Goal: Information Seeking & Learning: Find specific fact

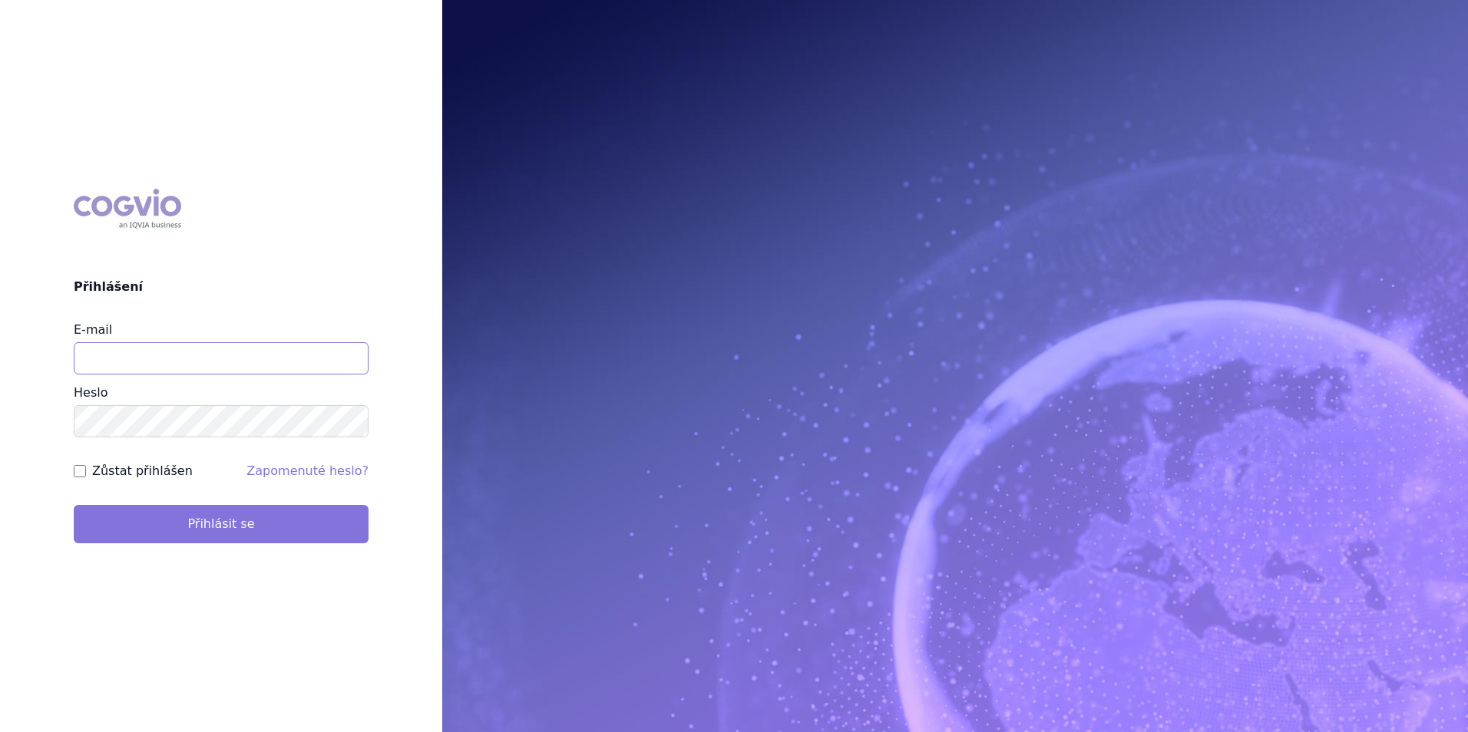
type input "apolena.koklarova@vzp.cz"
click at [231, 523] on button "Přihlásit se" at bounding box center [221, 524] width 295 height 38
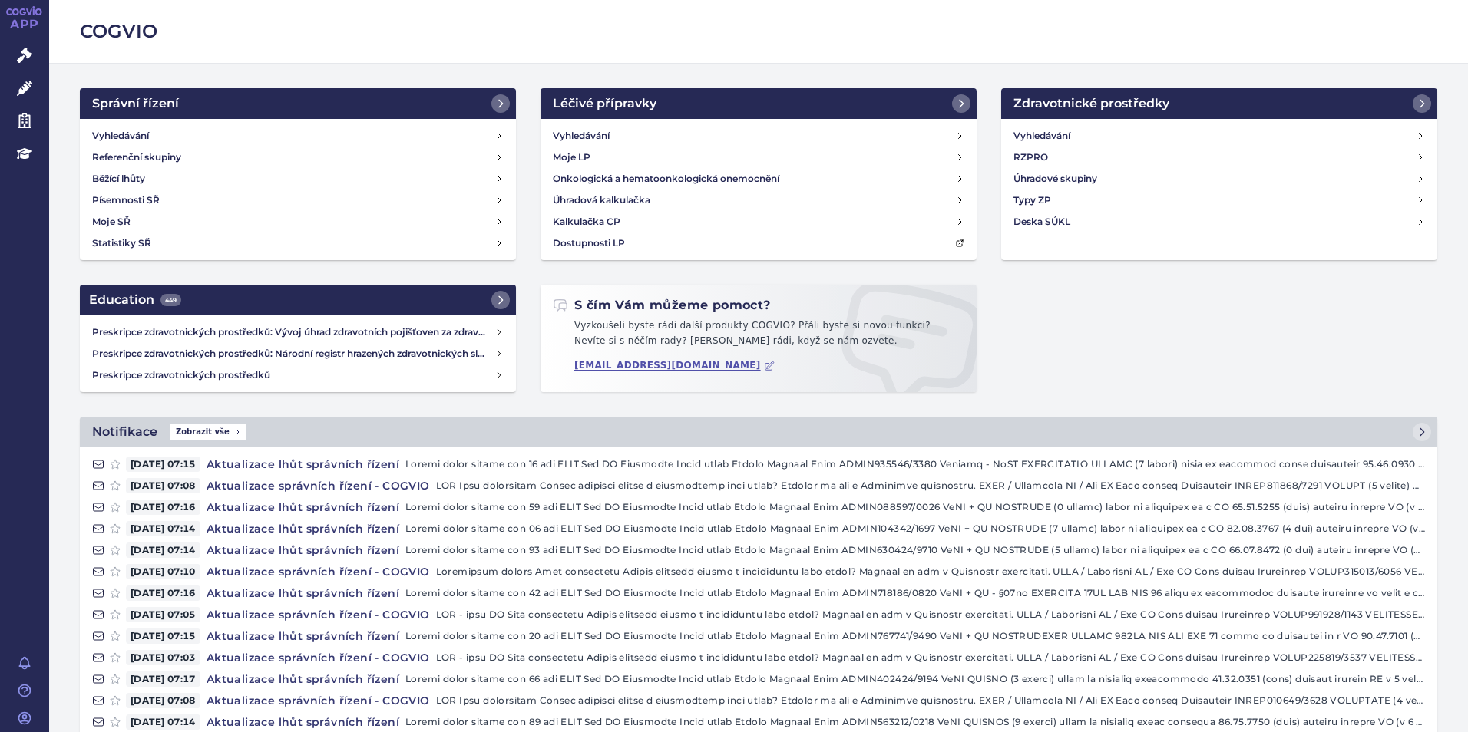
click at [223, 124] on div "Vyhledávání Referenční skupiny Běžící lhůty Písemnosti SŘ Moje SŘ Statistiky SŘ" at bounding box center [298, 189] width 436 height 141
click at [223, 132] on link "Vyhledávání" at bounding box center [298, 135] width 424 height 21
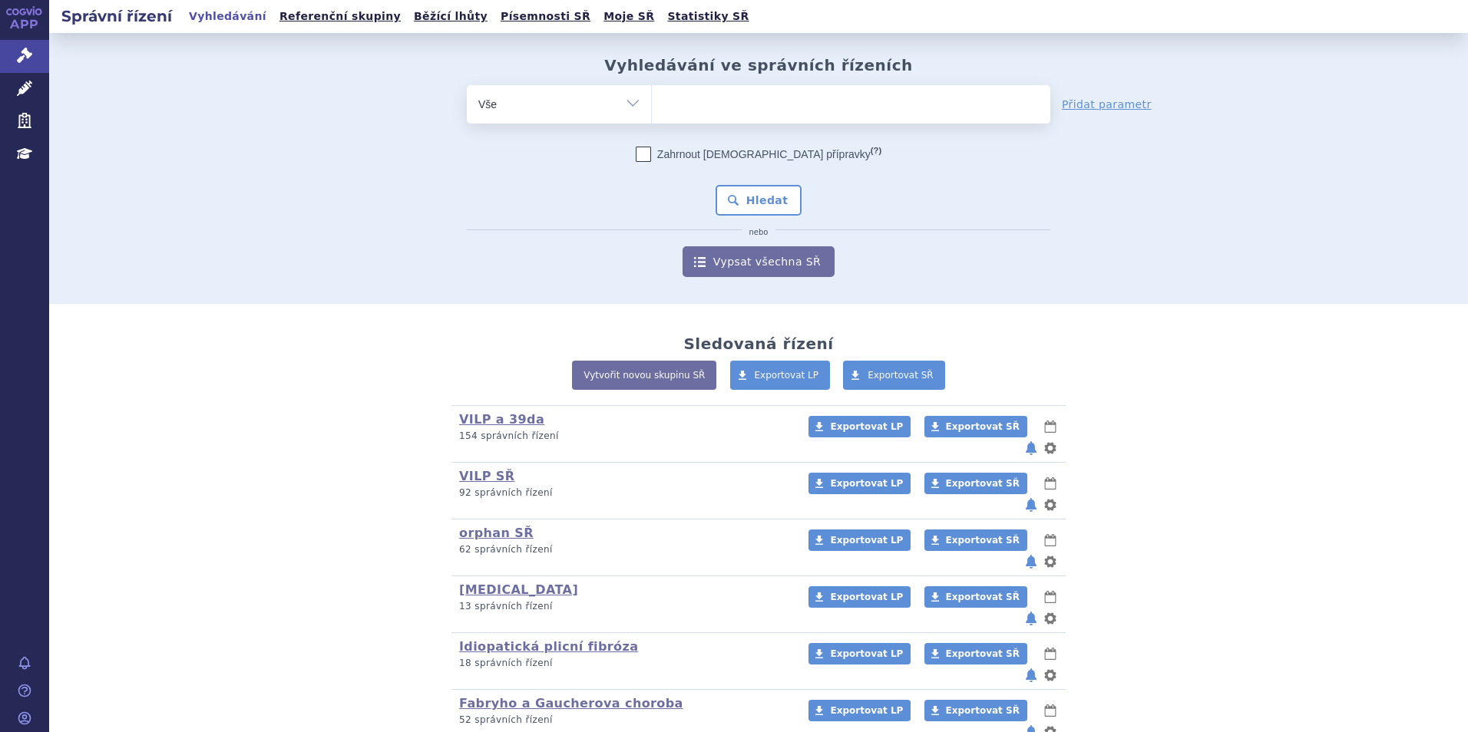
click at [687, 102] on ul at bounding box center [851, 101] width 398 height 32
click at [652, 102] on select at bounding box center [651, 103] width 1 height 38
click at [849, 114] on ul at bounding box center [851, 101] width 398 height 32
click at [652, 114] on select at bounding box center [651, 103] width 1 height 38
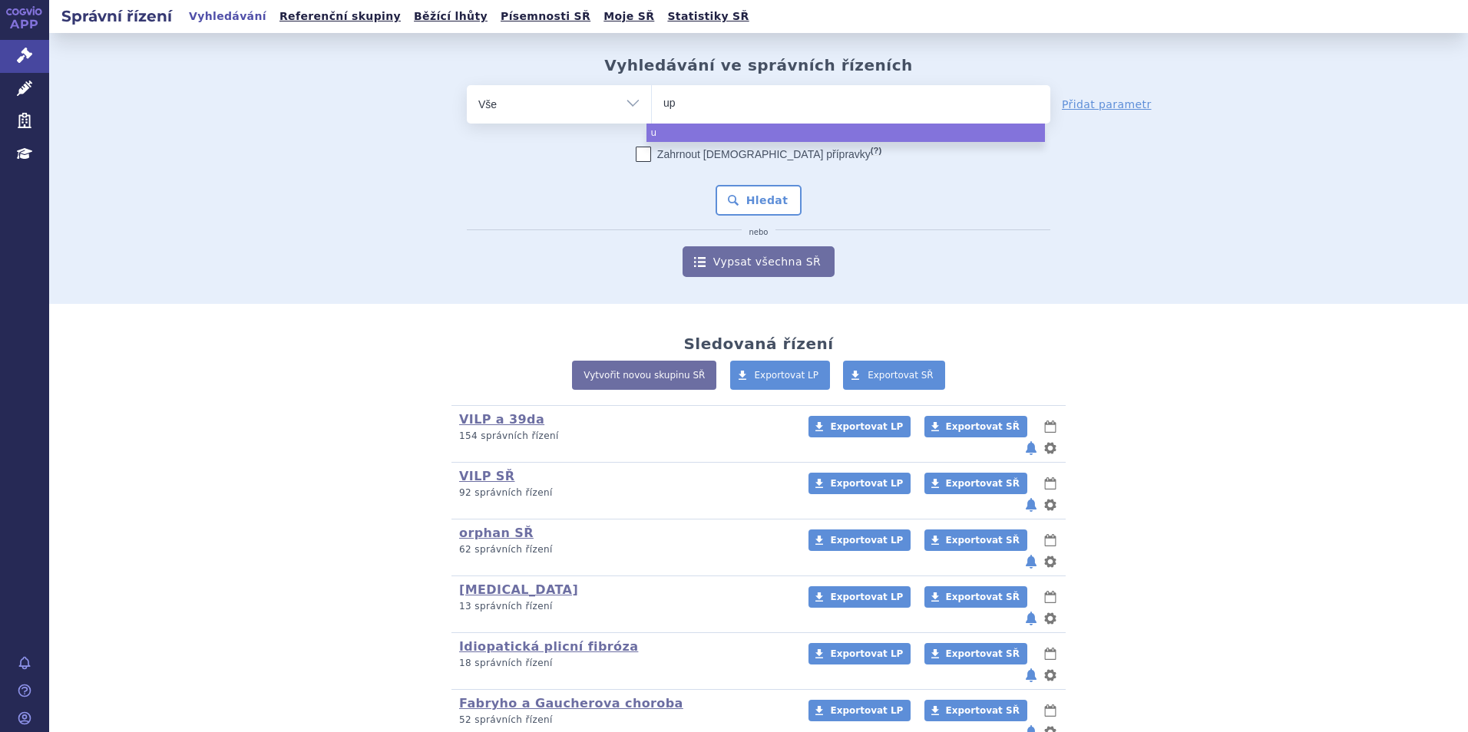
type input "upl"
type input "upli"
type input "uplizn"
type input "uplizna"
select select "uplizna"
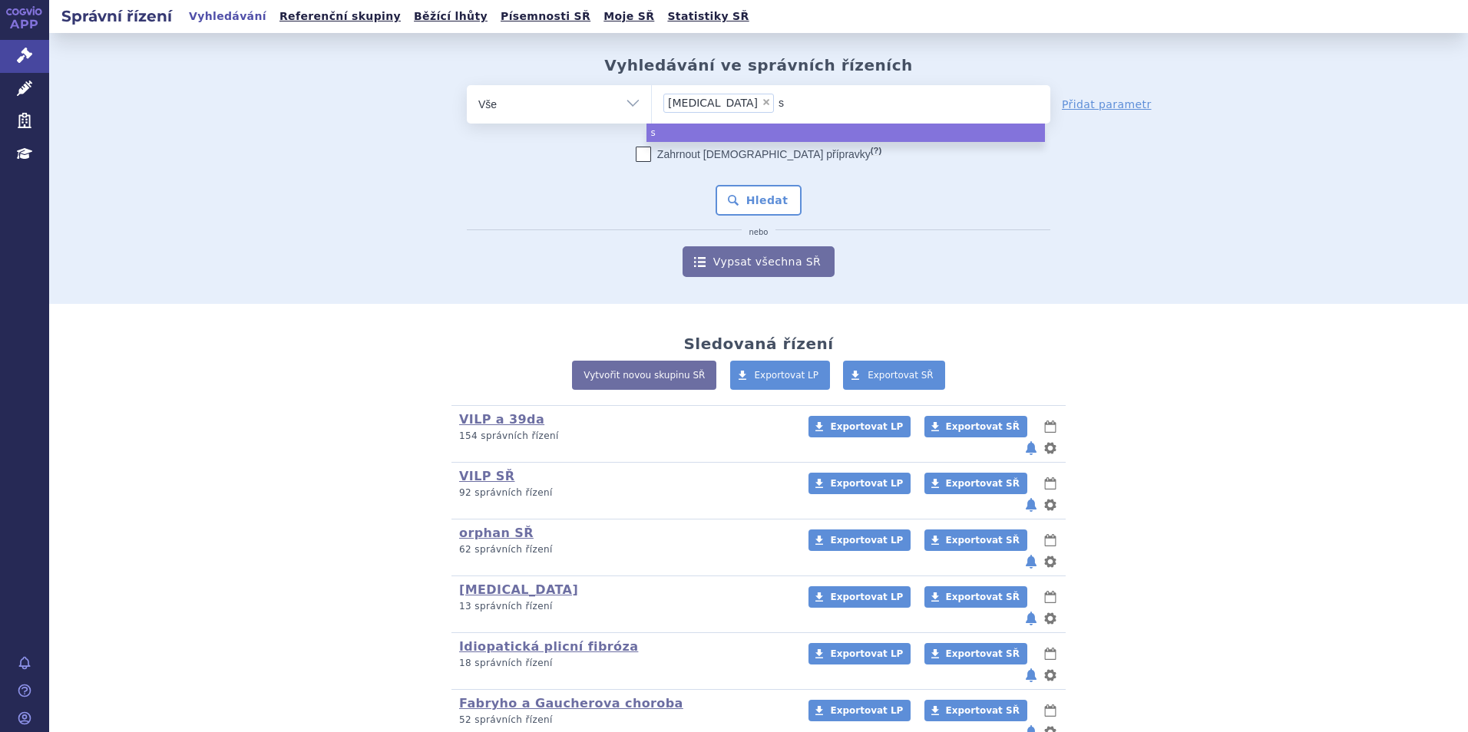
type input "sa"
type input "sar"
type input "sarc"
type input "sarcli"
type input "sarclisa"
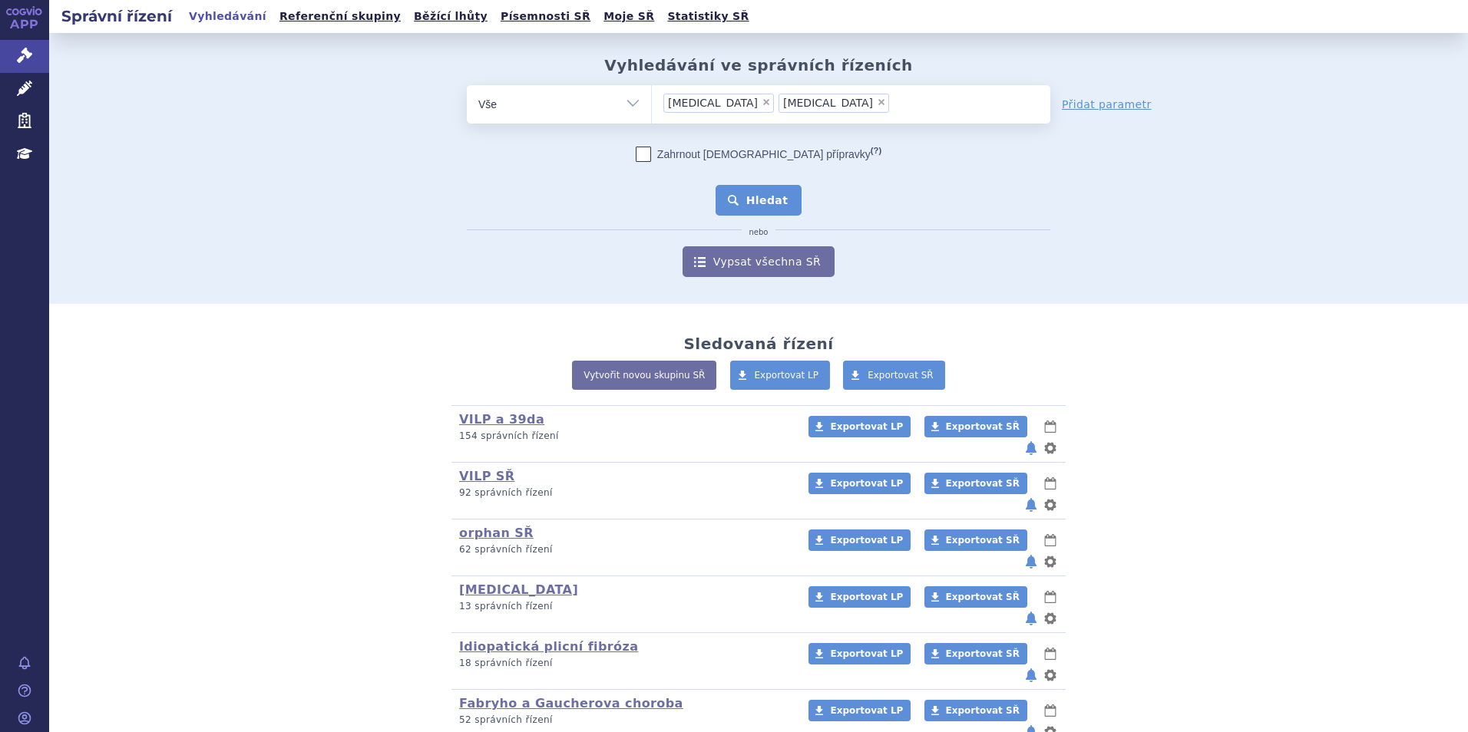
click at [772, 197] on button "Hledat" at bounding box center [759, 200] width 87 height 31
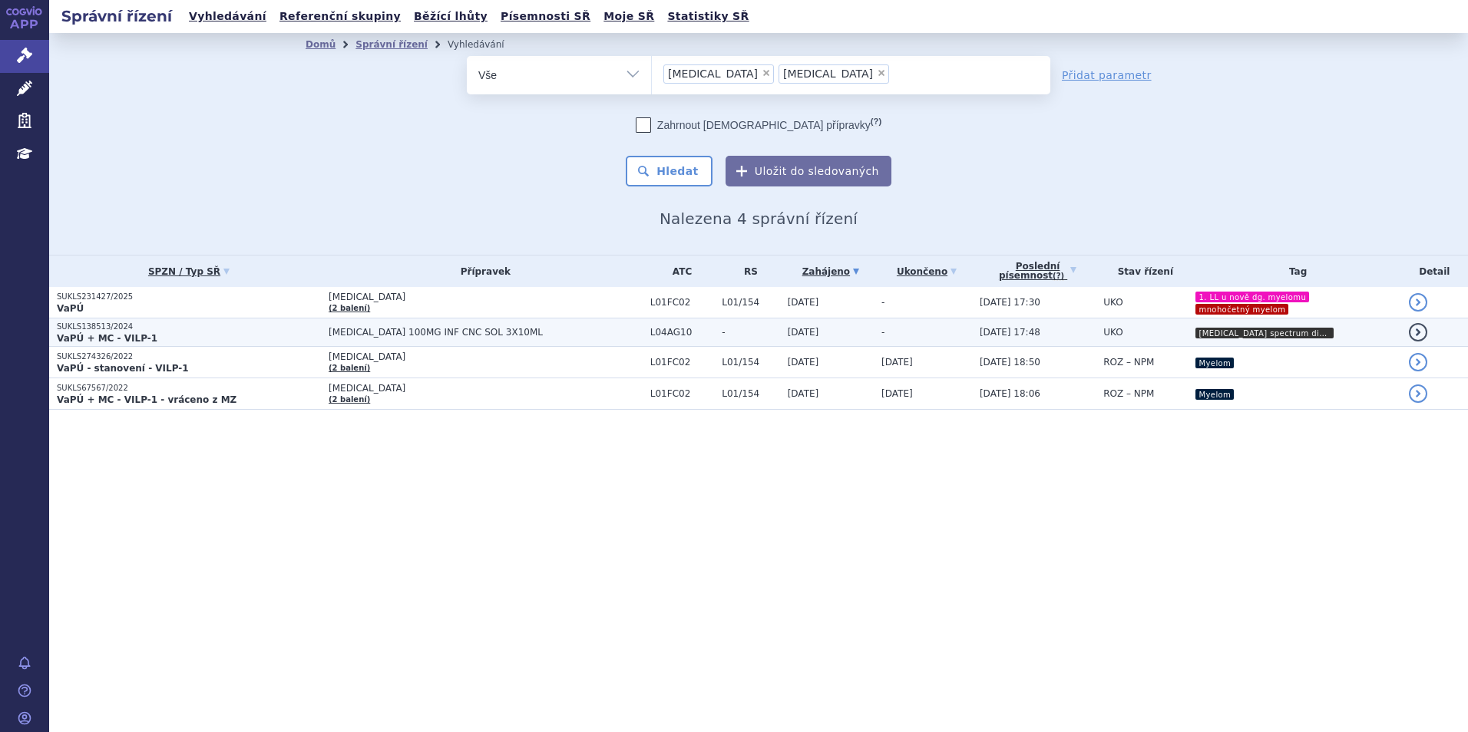
click at [273, 342] on p "VaPÚ + MC - VILP-1" at bounding box center [189, 338] width 264 height 12
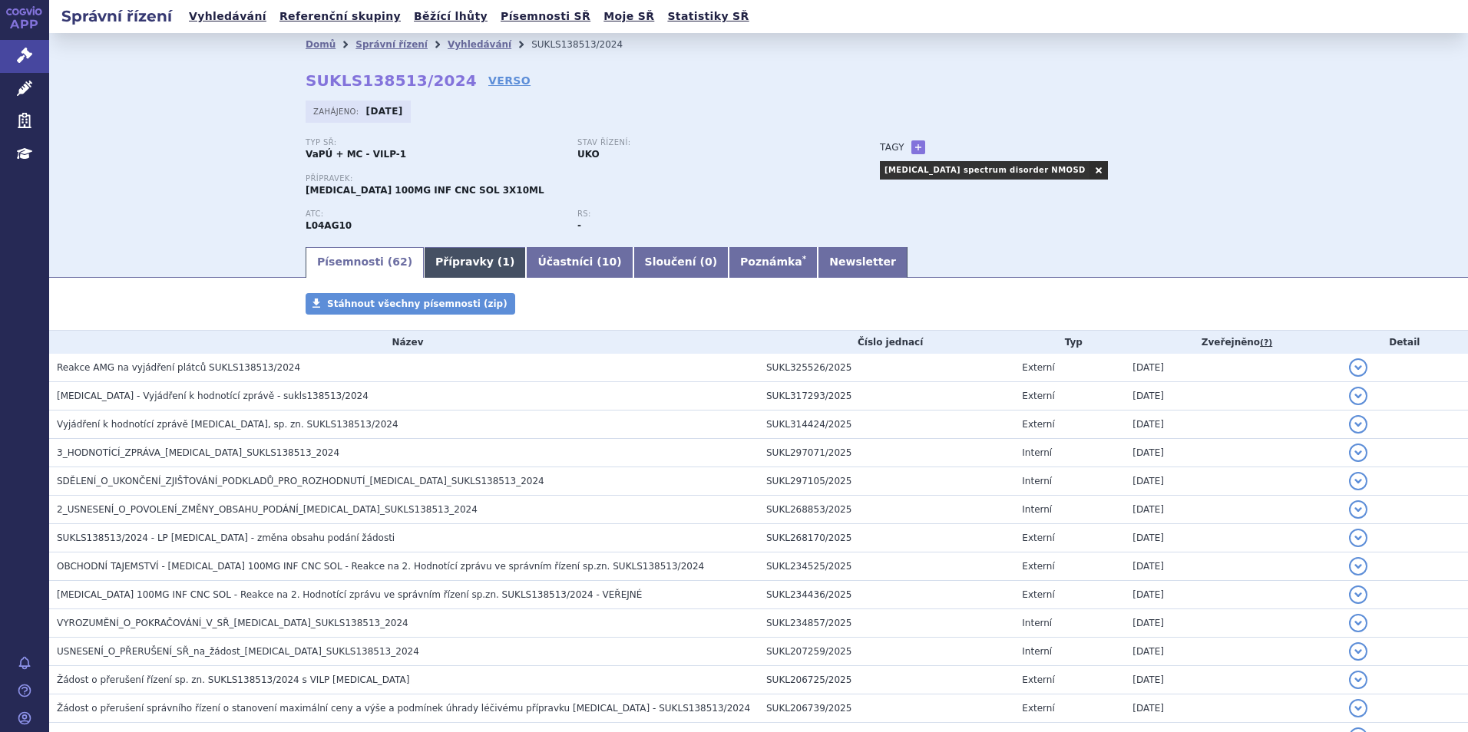
click at [437, 252] on link "Přípravky ( 1 )" at bounding box center [475, 262] width 102 height 31
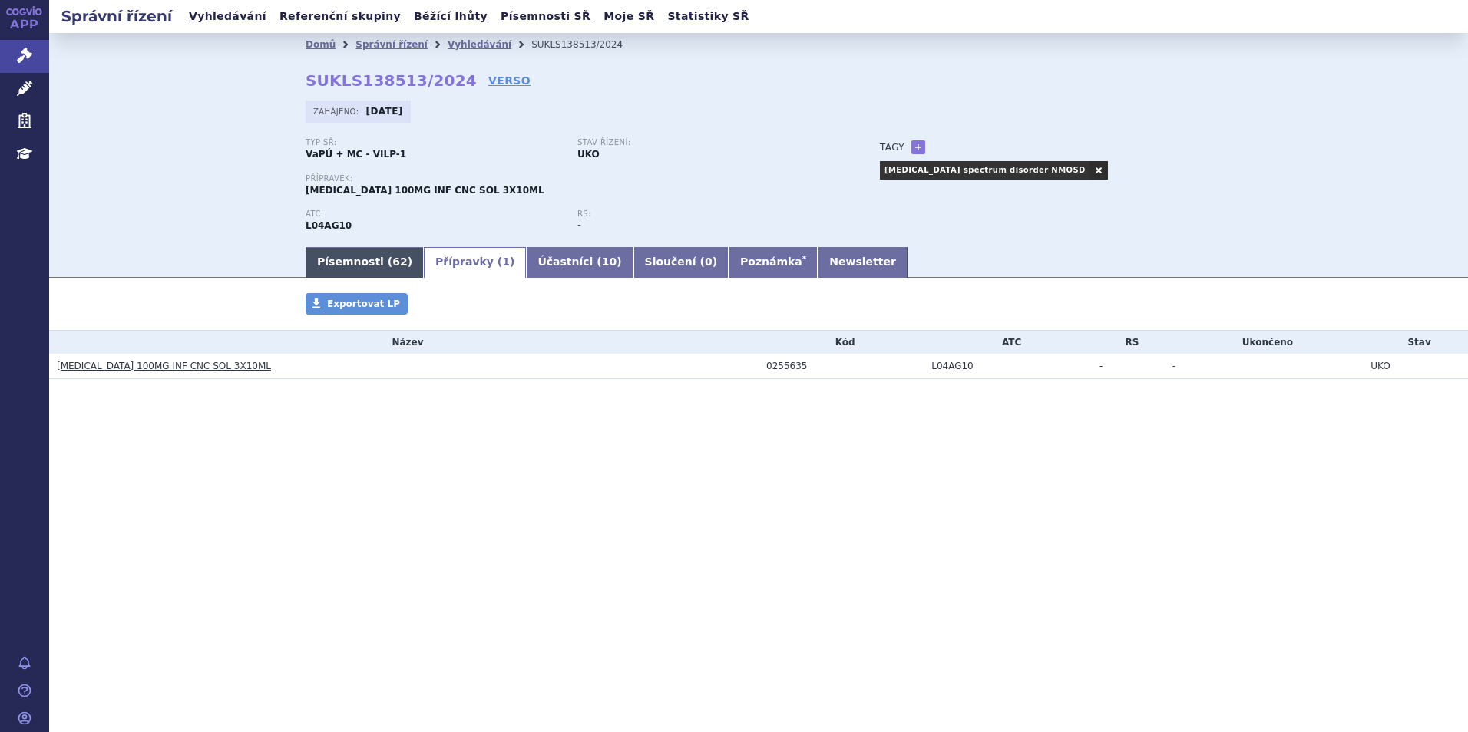
click at [367, 263] on link "Písemnosti ( 62 )" at bounding box center [365, 262] width 118 height 31
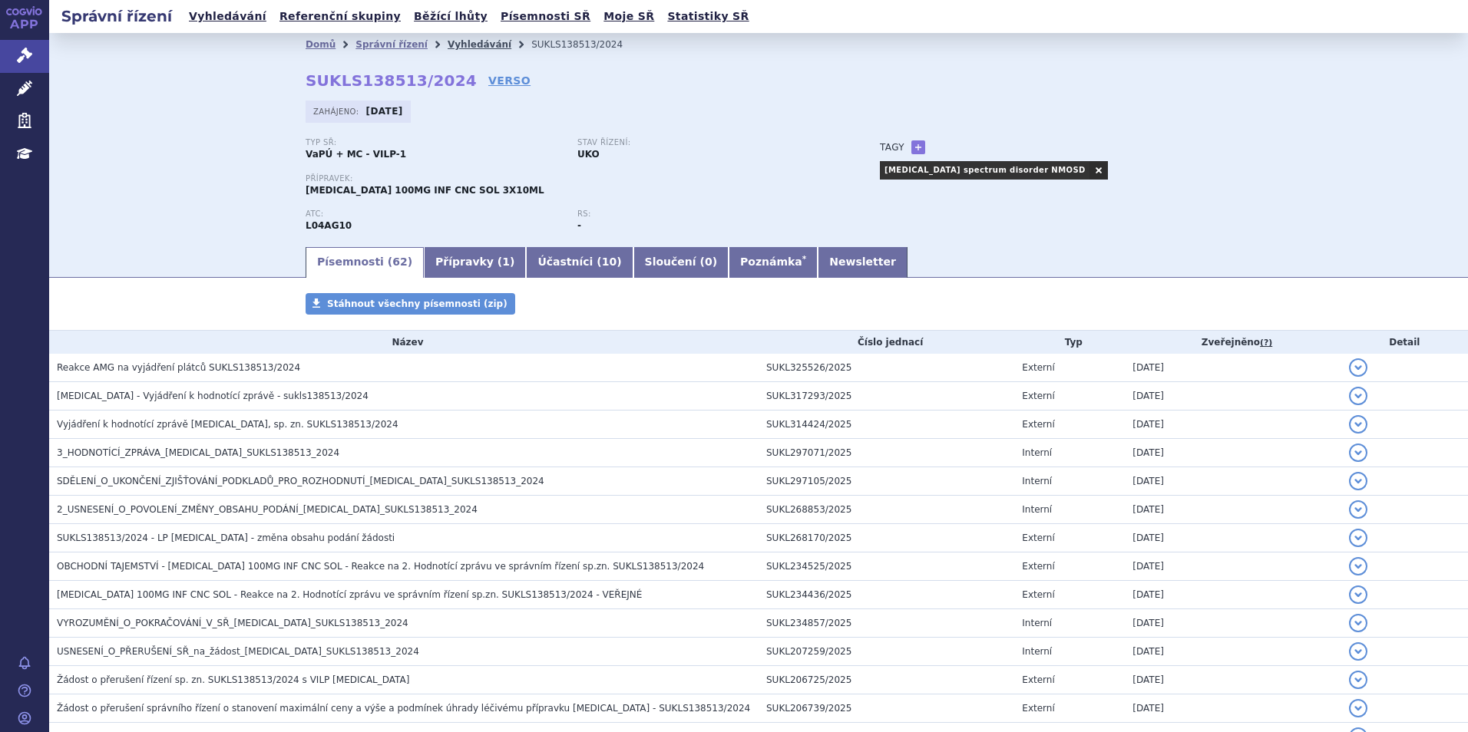
click at [448, 45] on link "Vyhledávání" at bounding box center [480, 44] width 64 height 11
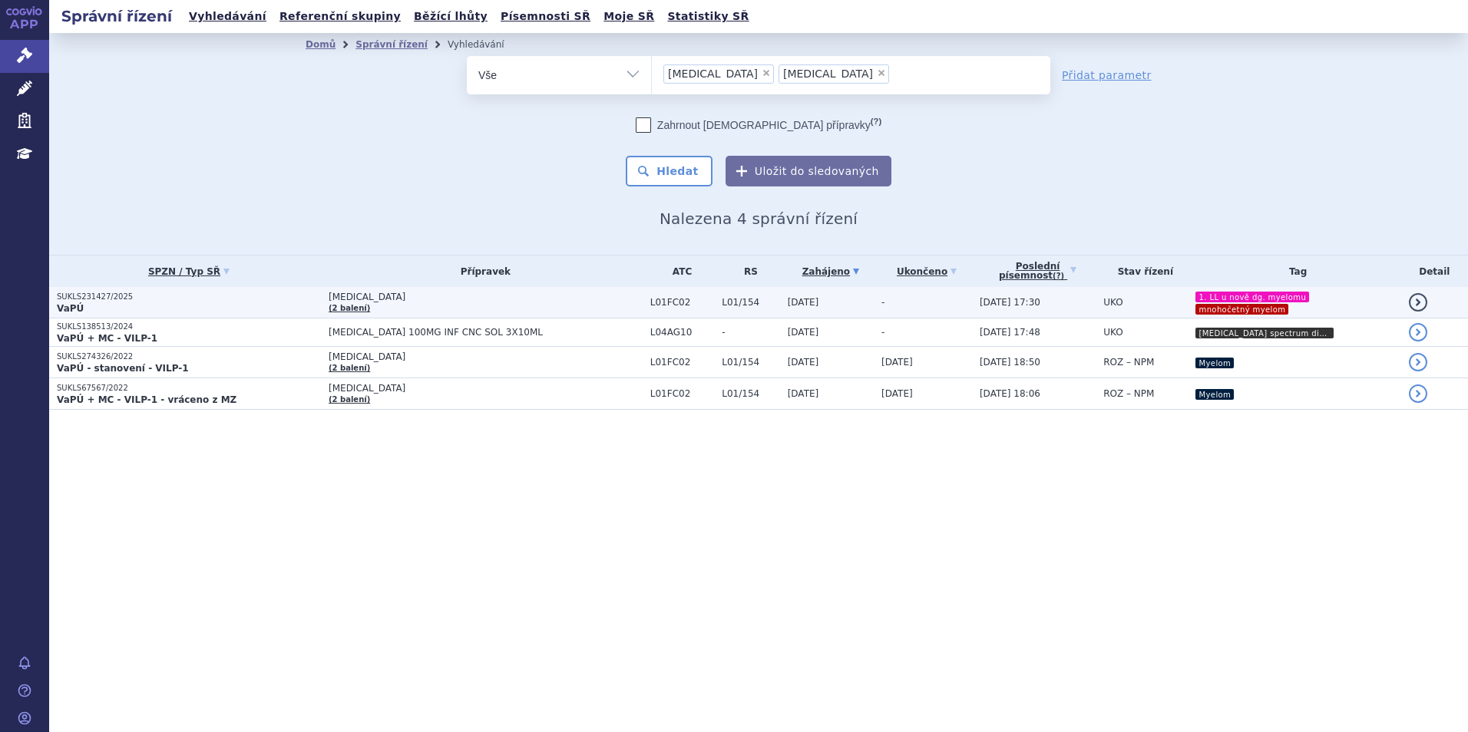
click at [537, 304] on td "[MEDICAL_DATA] (2 balení)" at bounding box center [482, 302] width 322 height 31
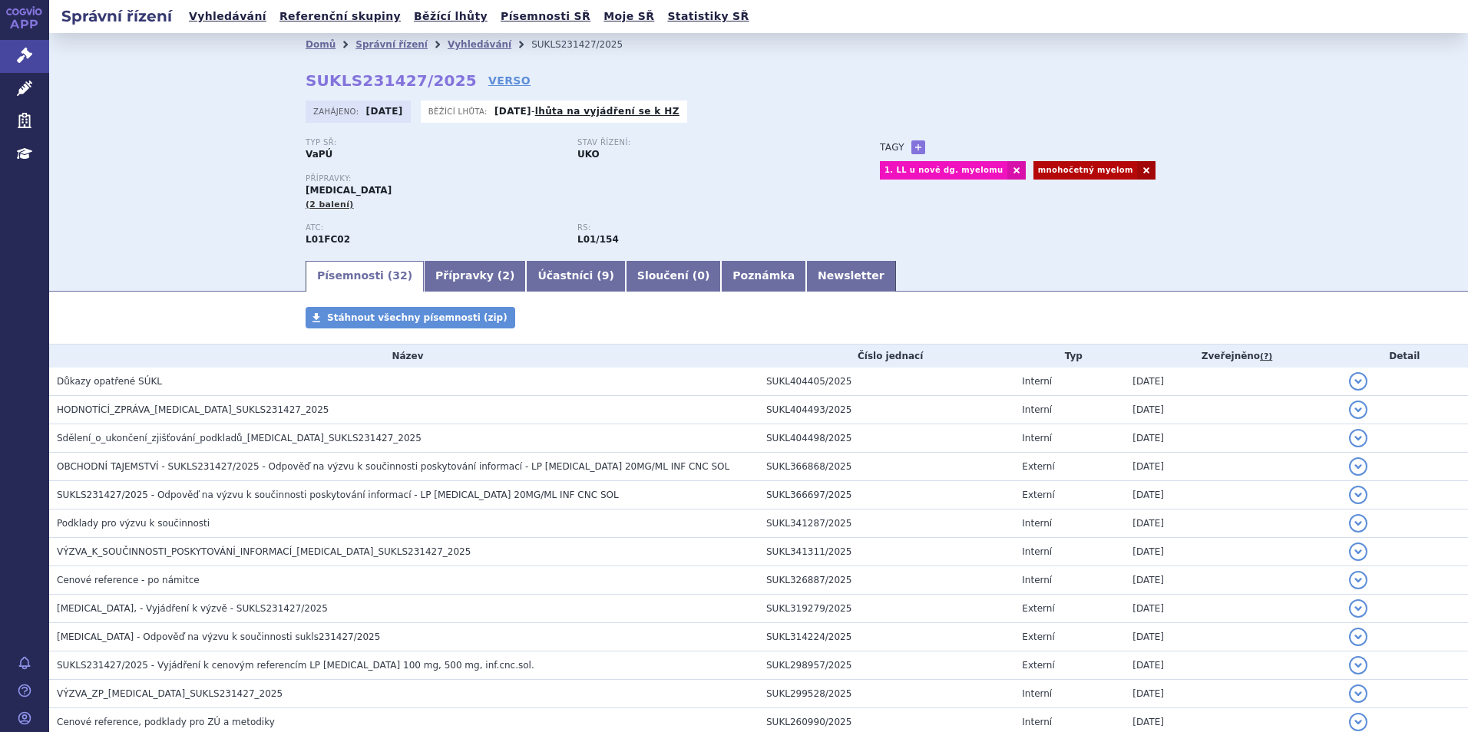
click at [448, 38] on li "Vyhledávání" at bounding box center [490, 44] width 84 height 23
click at [448, 42] on link "Vyhledávání" at bounding box center [480, 44] width 64 height 11
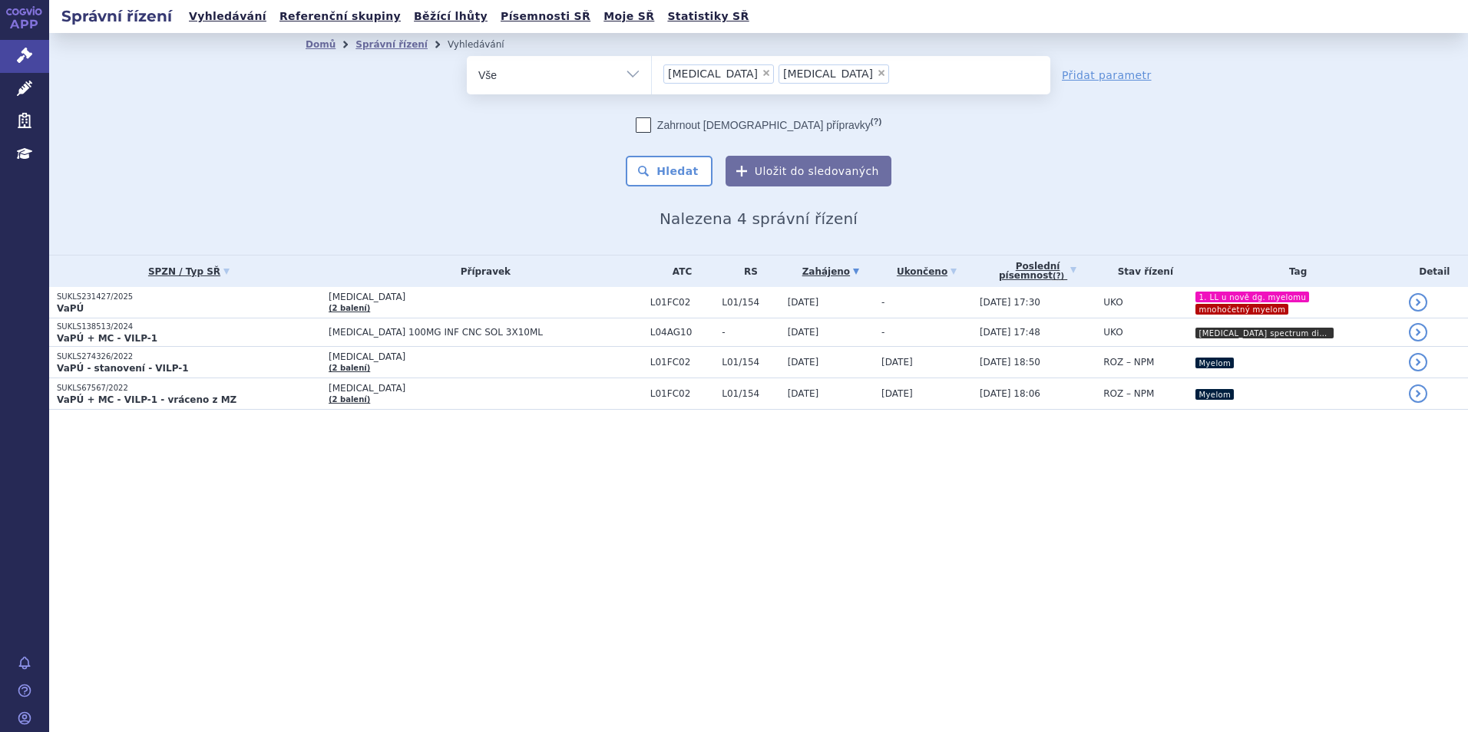
click at [779, 74] on li "× sarclisa" at bounding box center [834, 73] width 111 height 19
click at [652, 74] on select "uplizna sarclisa" at bounding box center [651, 74] width 1 height 38
click at [762, 72] on span "×" at bounding box center [766, 72] width 9 height 9
click at [652, 72] on select "uplizna sarclisa" at bounding box center [651, 74] width 1 height 38
select select "sarclisa"
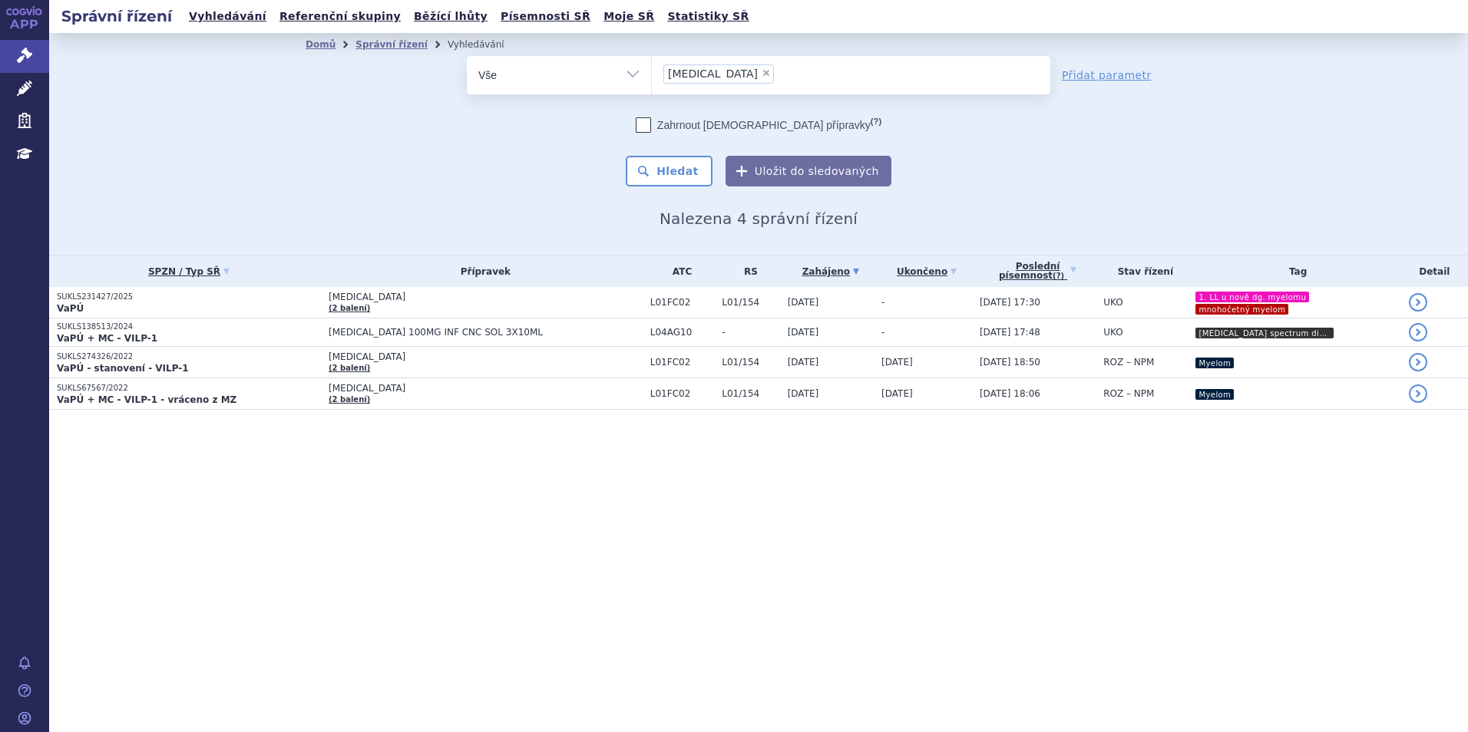
click at [762, 72] on span "×" at bounding box center [766, 72] width 9 height 9
click at [652, 72] on select "uplizna sarclisa" at bounding box center [651, 74] width 1 height 38
select select
click at [709, 72] on ul at bounding box center [851, 72] width 398 height 32
click at [652, 72] on select "uplizna sarclisa" at bounding box center [651, 74] width 1 height 38
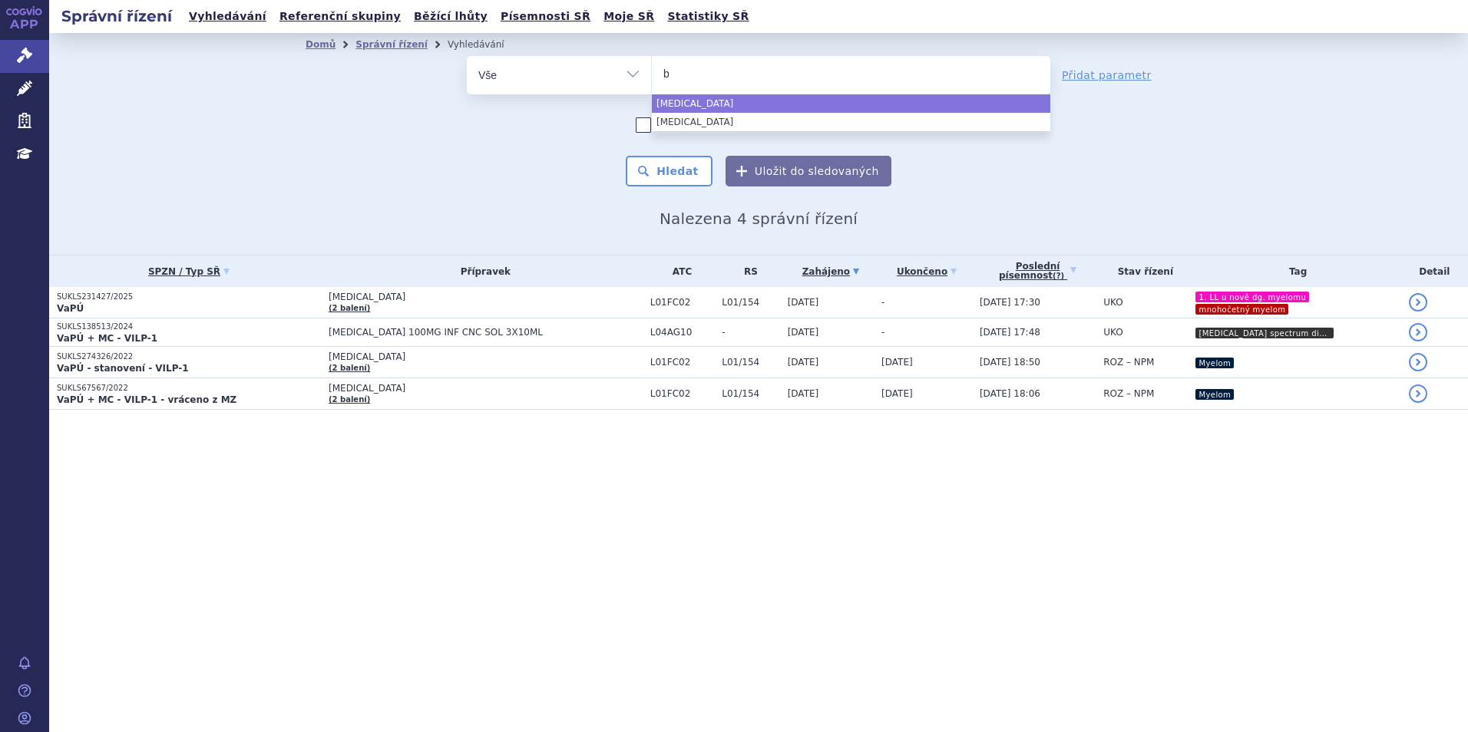
type input "bl"
type input "bli"
type input "blinc"
type input "blincyt"
type input "blincyto"
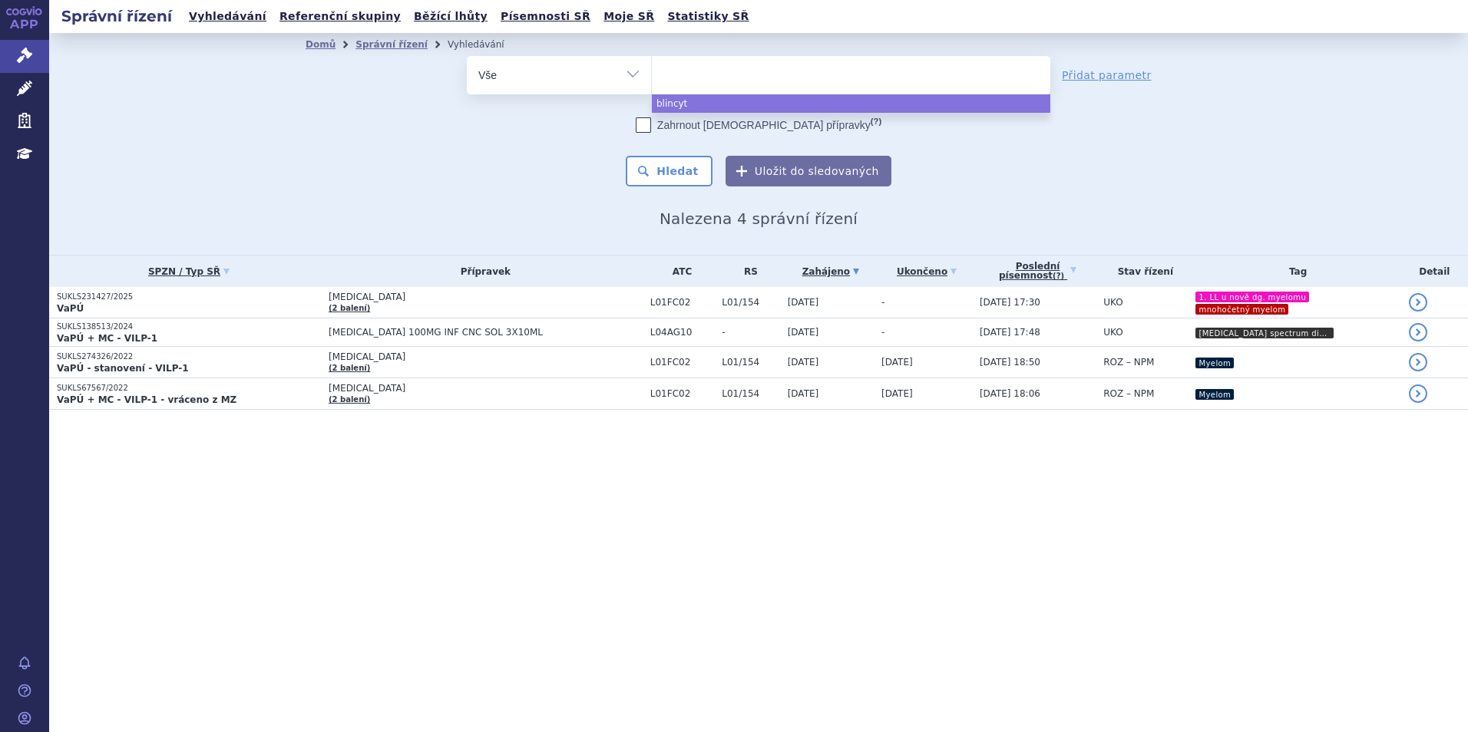
select select "[MEDICAL_DATA]"
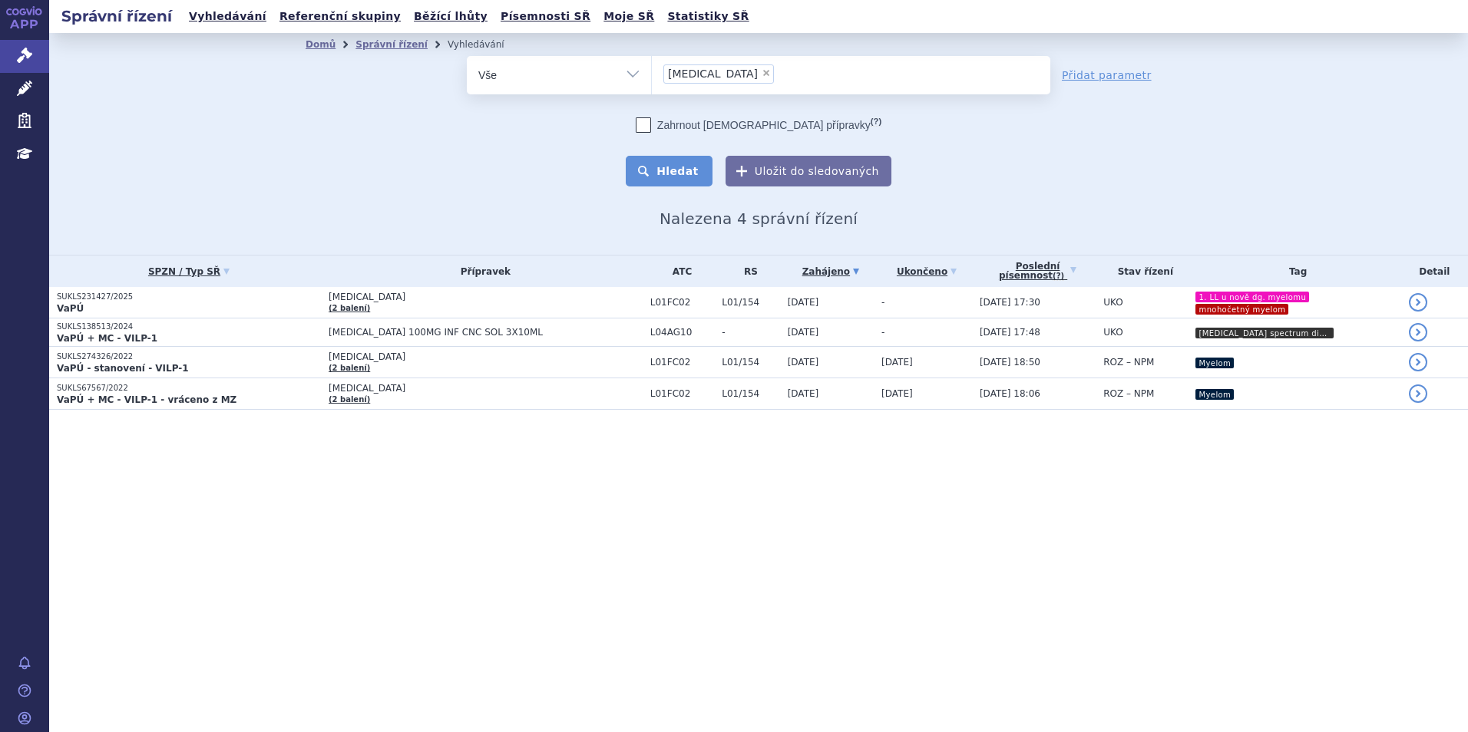
click at [676, 164] on button "Hledat" at bounding box center [669, 171] width 87 height 31
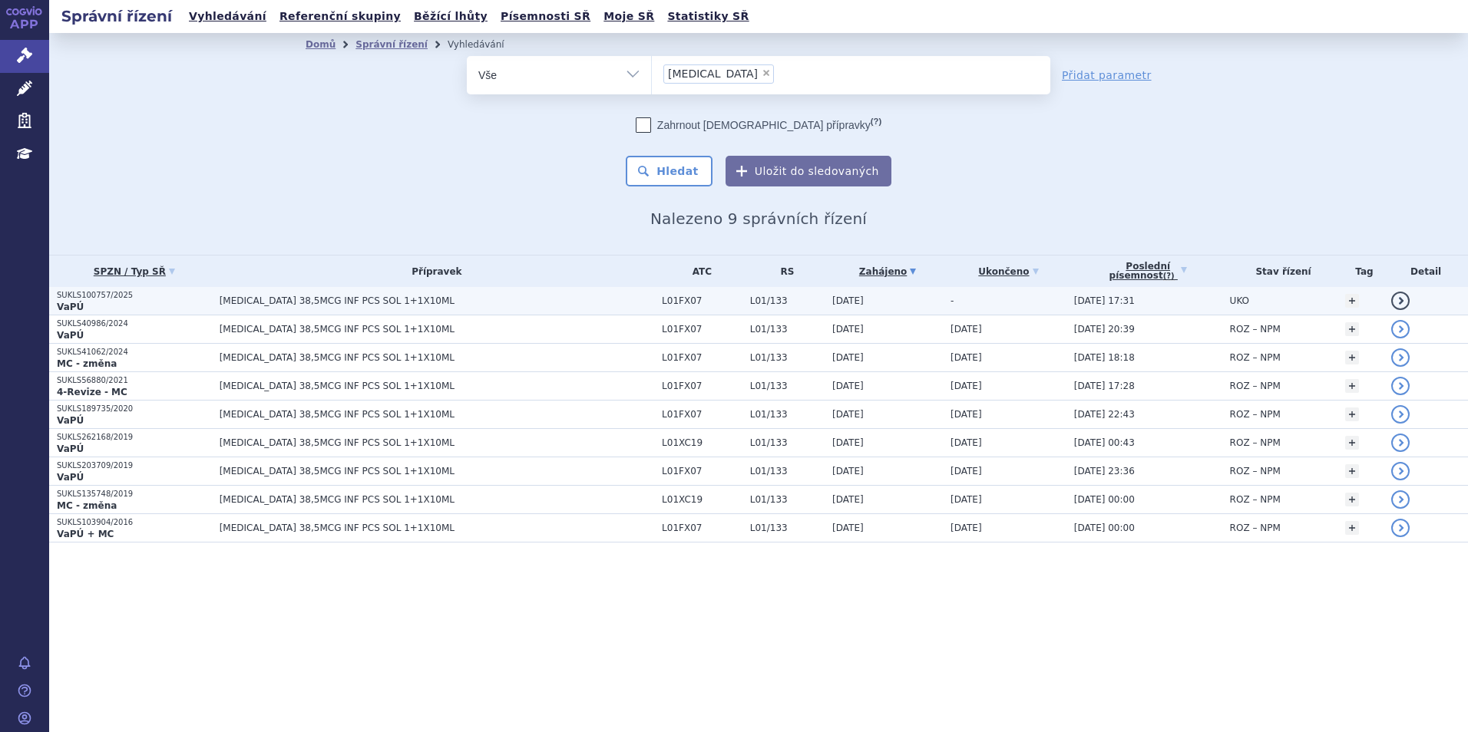
click at [326, 304] on span "[MEDICAL_DATA] 38,5MCG INF PCS SOL 1+1X10ML" at bounding box center [412, 301] width 384 height 11
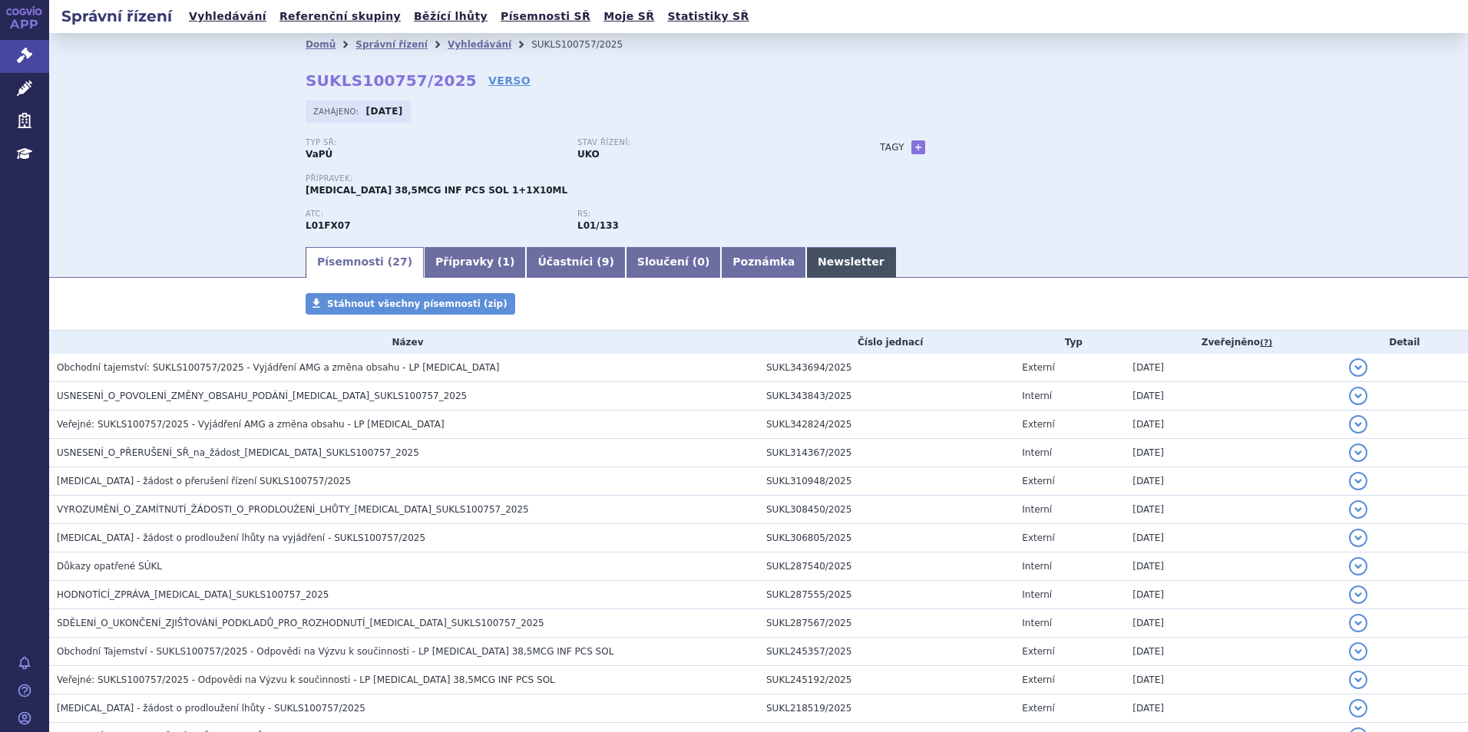
click at [806, 260] on link "Newsletter" at bounding box center [851, 262] width 90 height 31
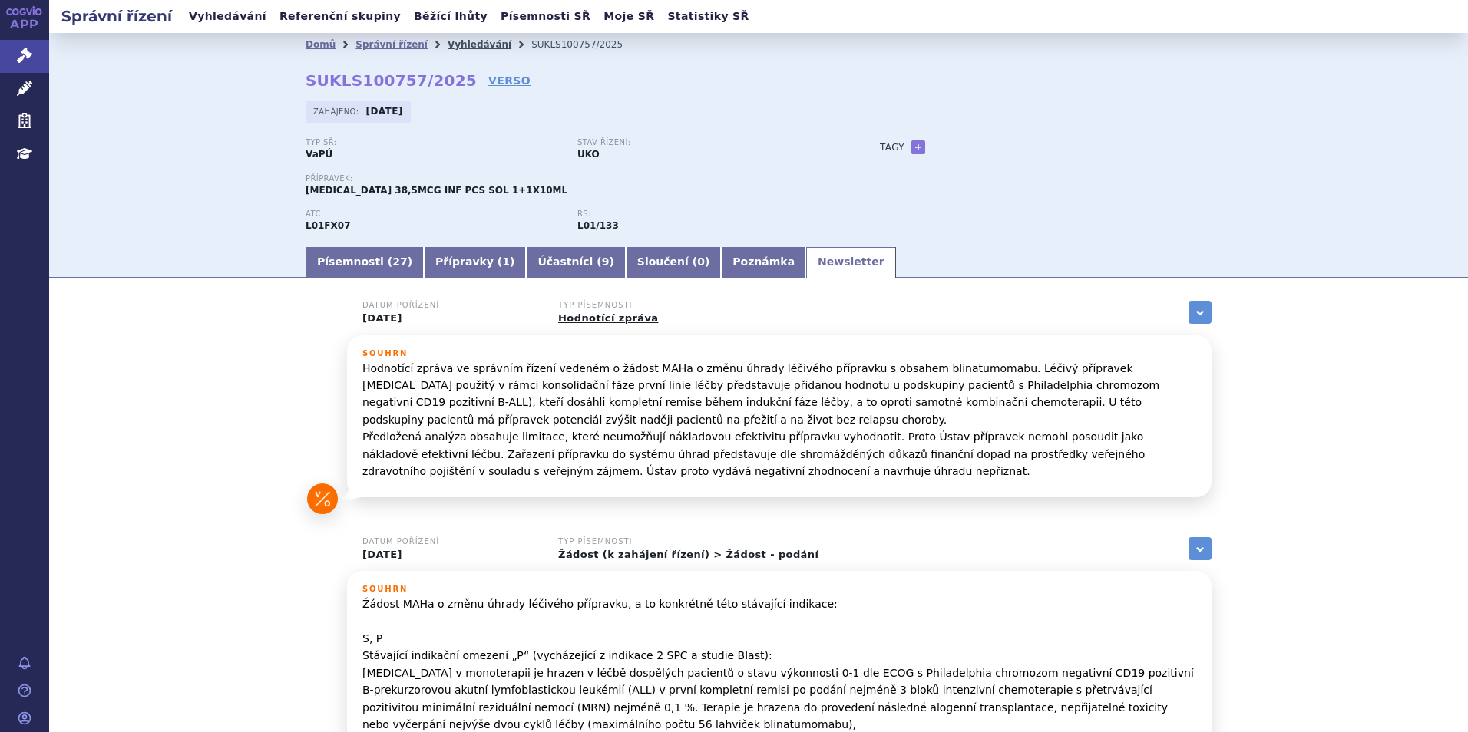
click at [455, 47] on link "Vyhledávání" at bounding box center [480, 44] width 64 height 11
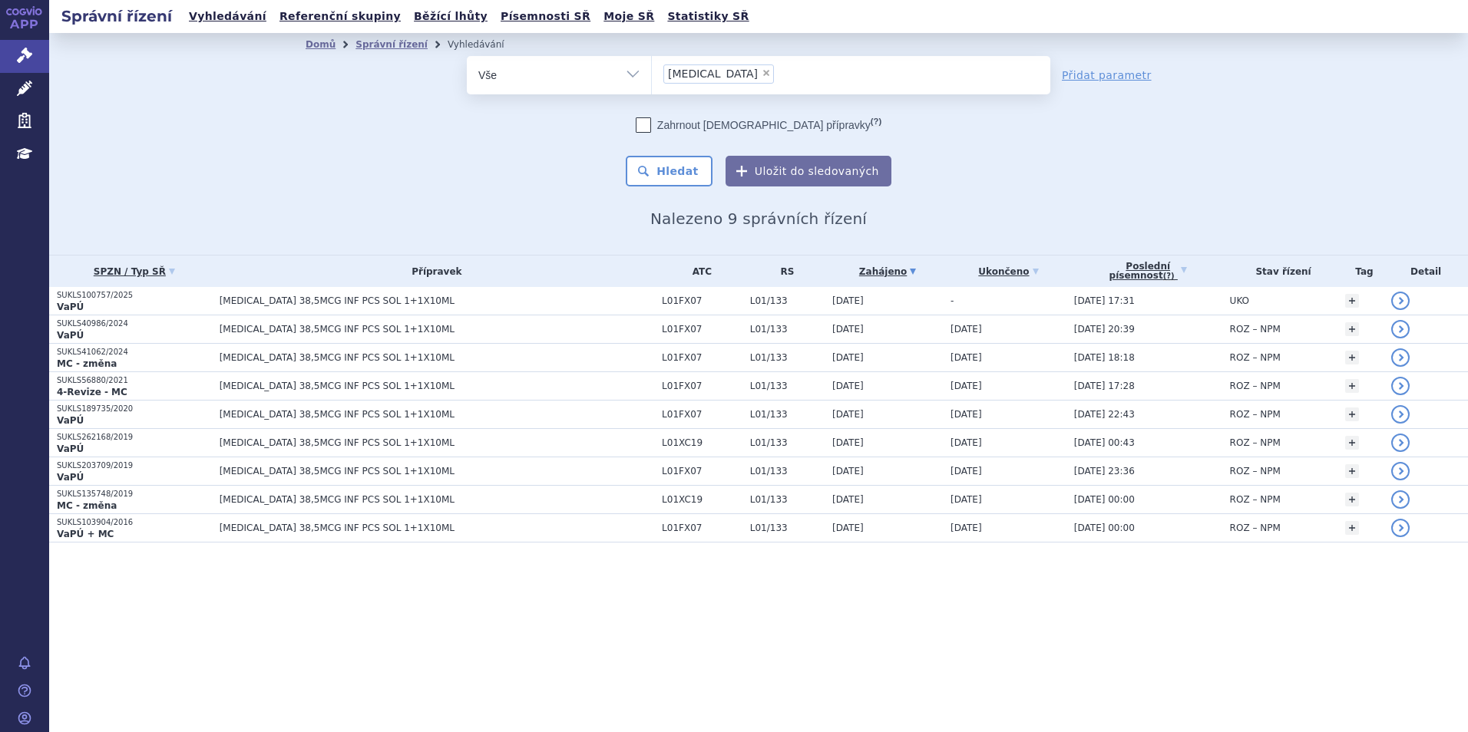
click at [698, 79] on span "blincyto" at bounding box center [713, 73] width 90 height 11
click at [652, 79] on select "blincyto" at bounding box center [651, 74] width 1 height 38
click at [762, 71] on span "×" at bounding box center [766, 72] width 9 height 9
click at [652, 71] on select "blincyto" at bounding box center [651, 74] width 1 height 38
select select
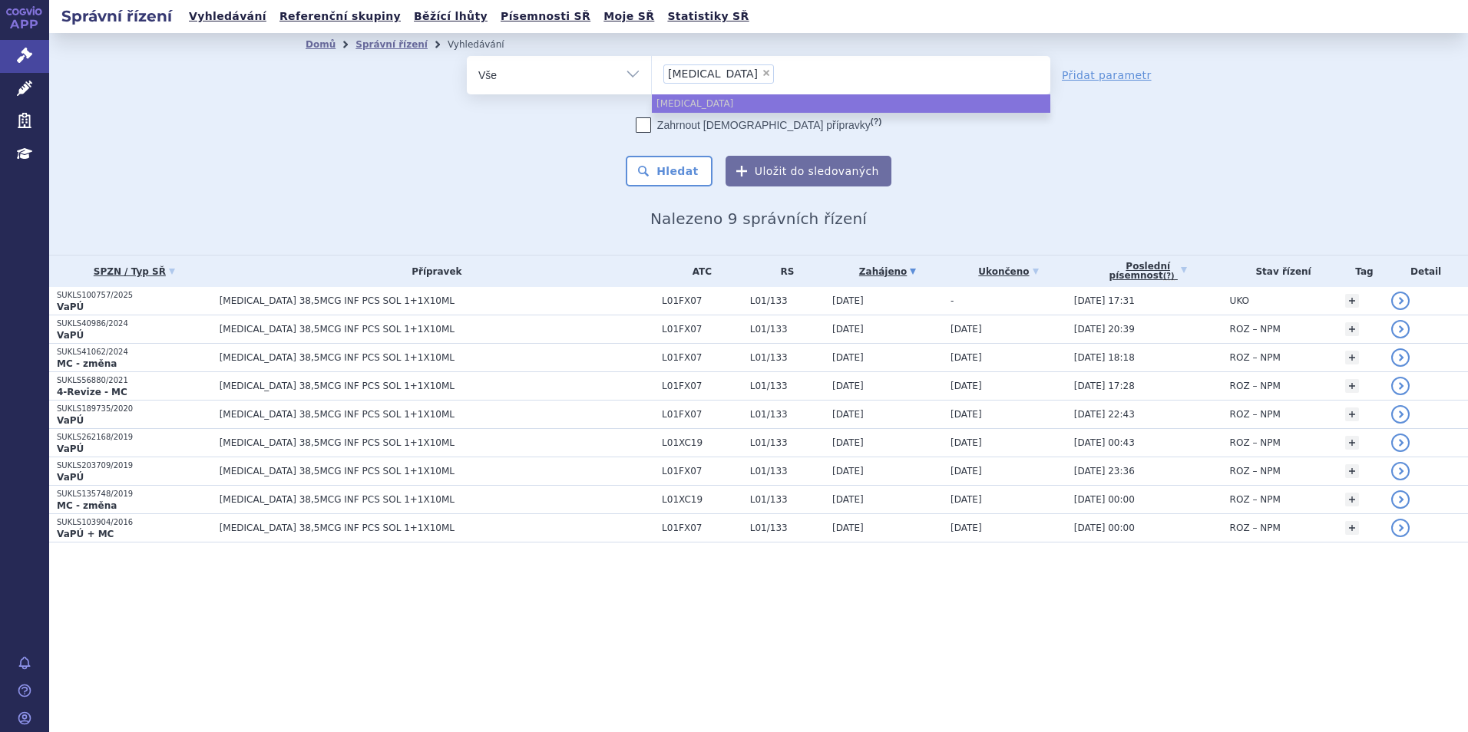
click at [713, 71] on ul "× blincyto" at bounding box center [851, 73] width 398 height 34
click at [652, 71] on select "blincyto" at bounding box center [651, 74] width 1 height 38
type input "ven"
type input "vencl"
type input "venclyx"
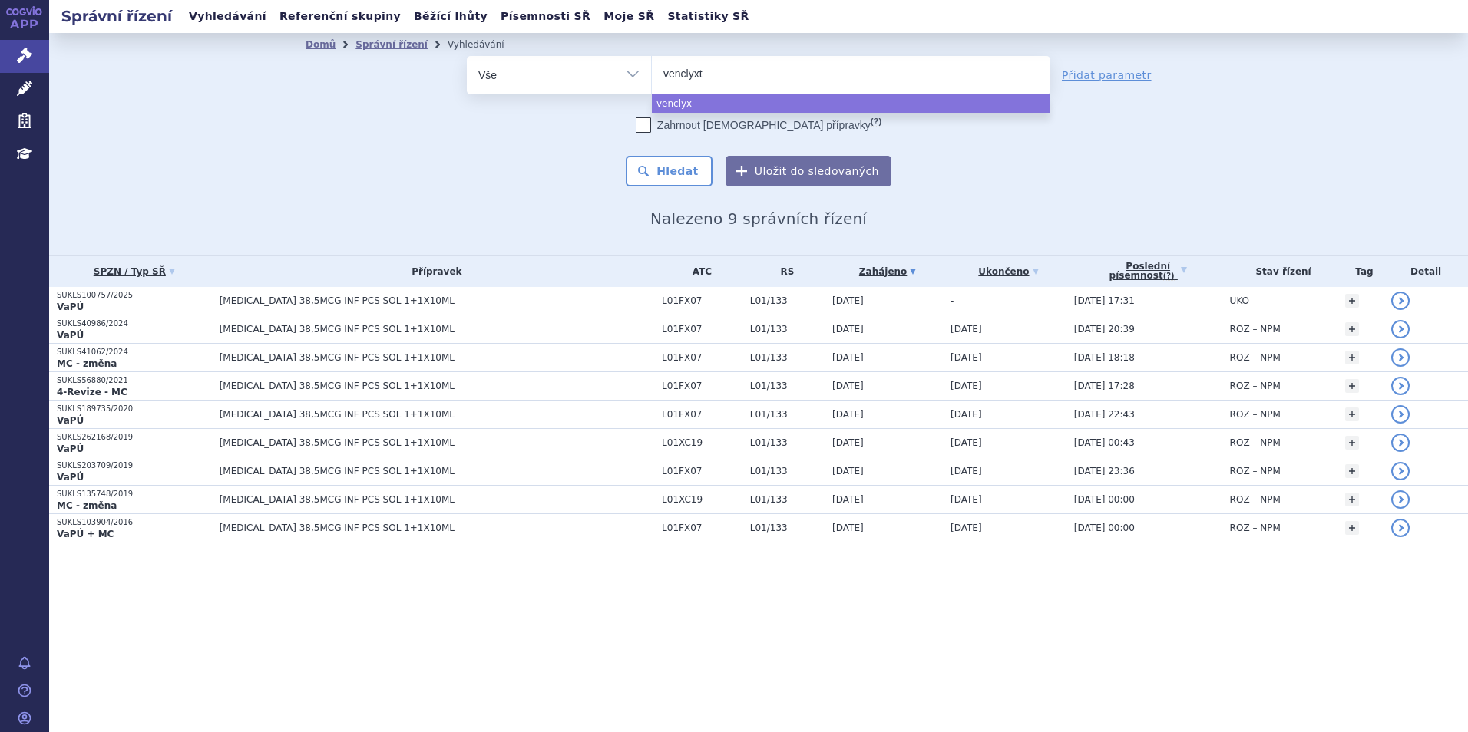
type input "venclyxto"
select select "venclyxto"
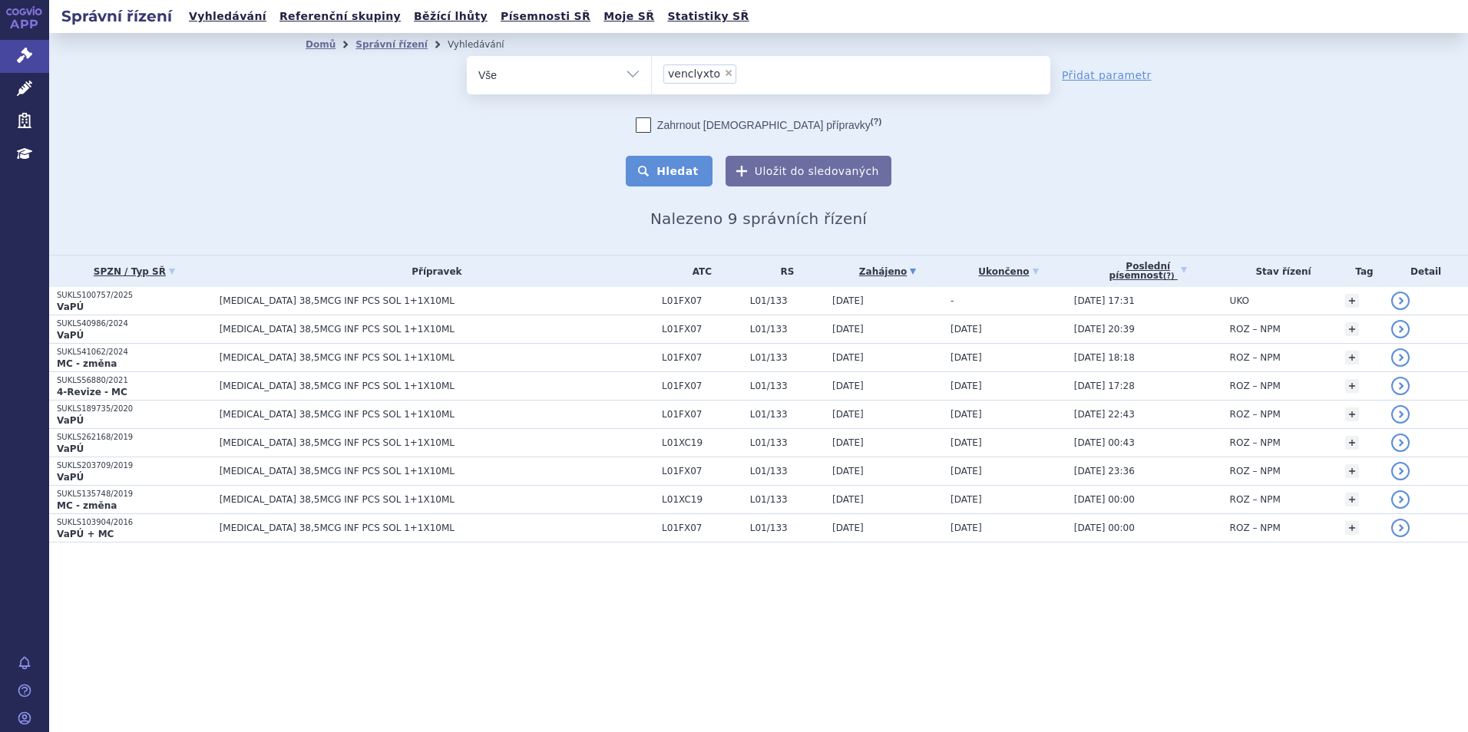
click at [708, 166] on button "Hledat" at bounding box center [669, 171] width 87 height 31
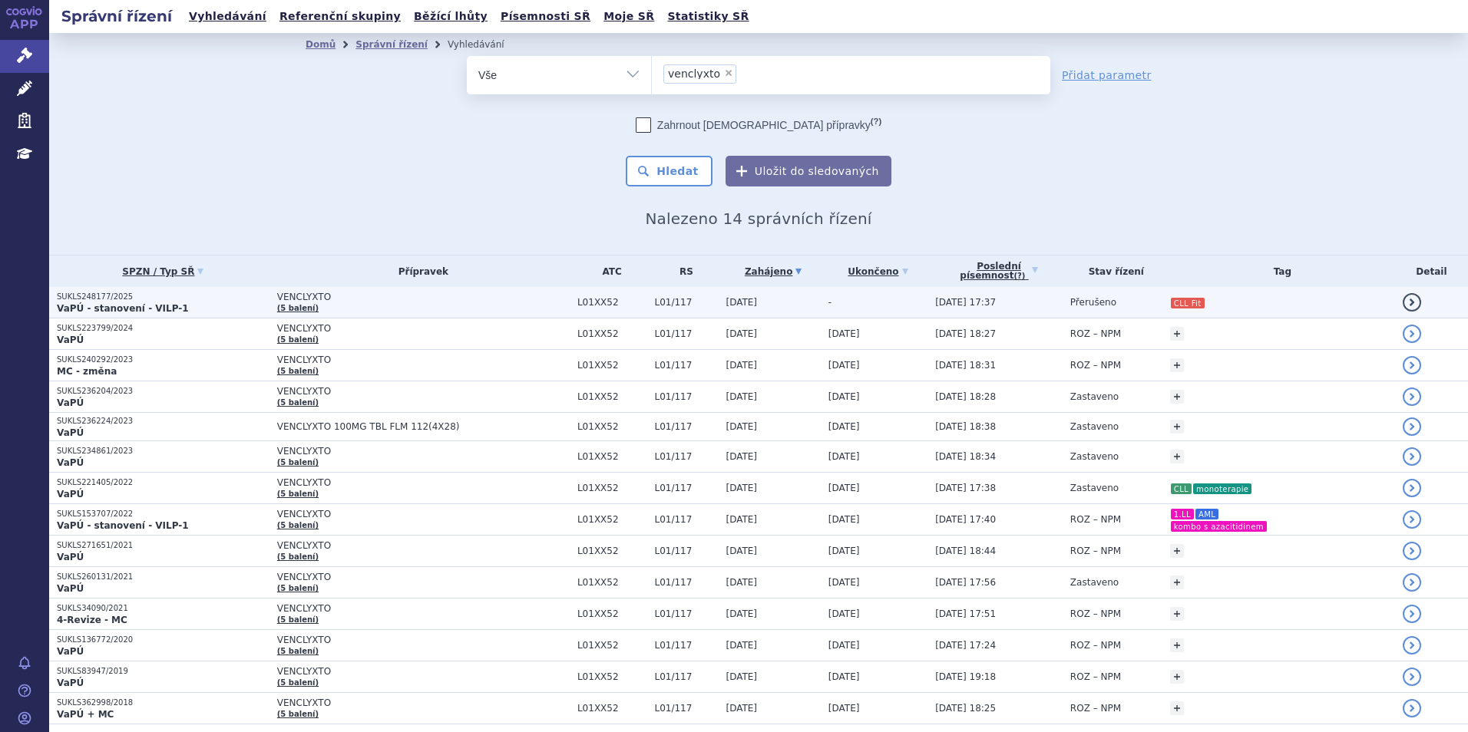
click at [506, 304] on td "VENCLYXTO (5 balení)" at bounding box center [419, 302] width 300 height 31
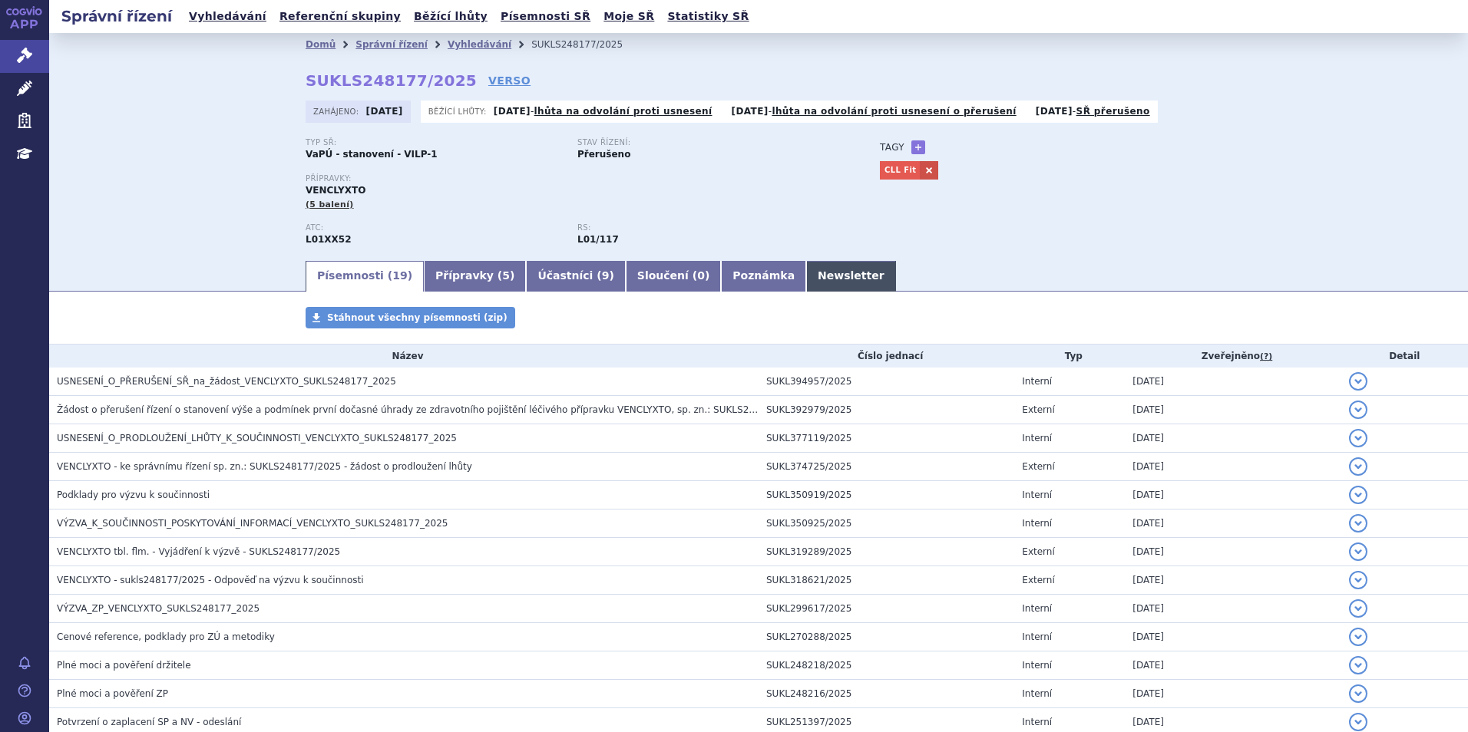
click at [806, 265] on link "Newsletter" at bounding box center [851, 276] width 90 height 31
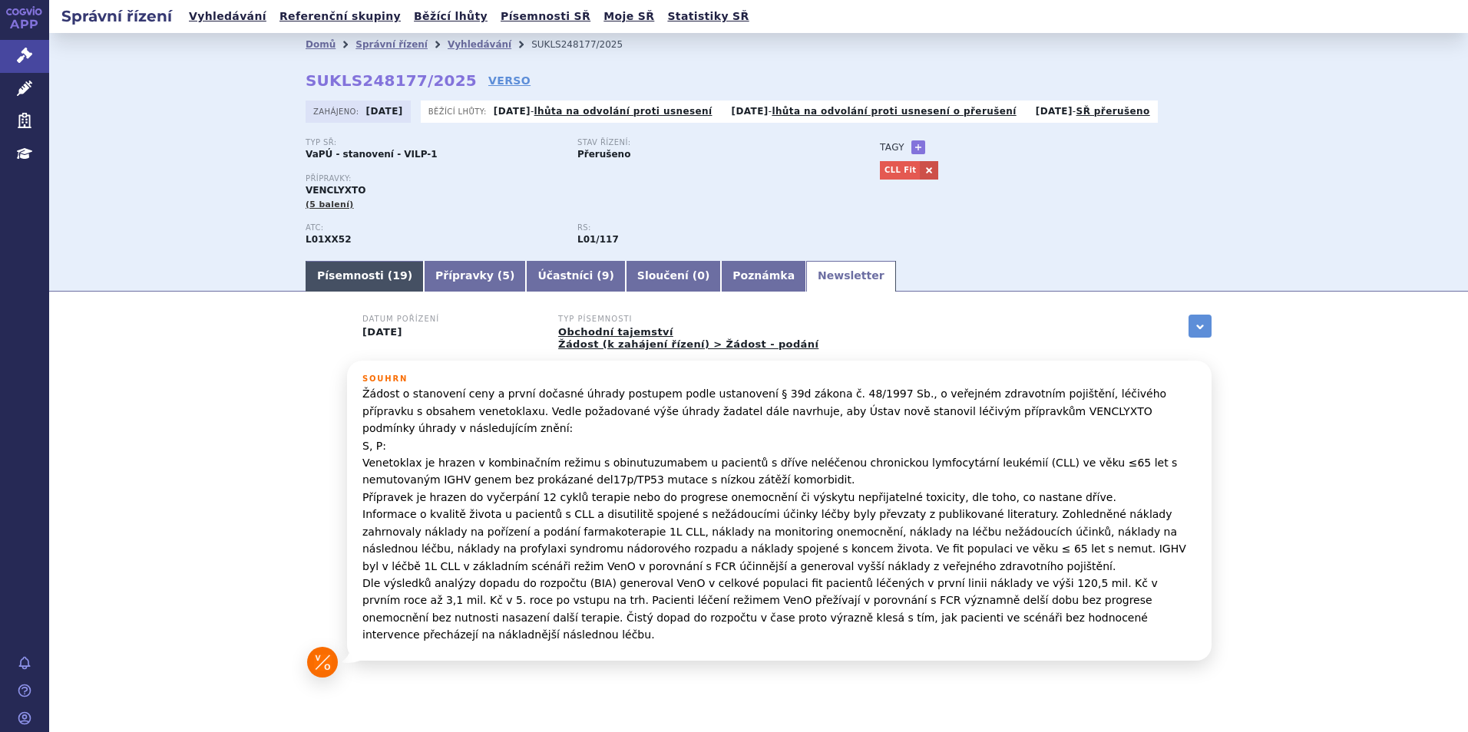
click at [360, 278] on link "Písemnosti ( 19 )" at bounding box center [365, 276] width 118 height 31
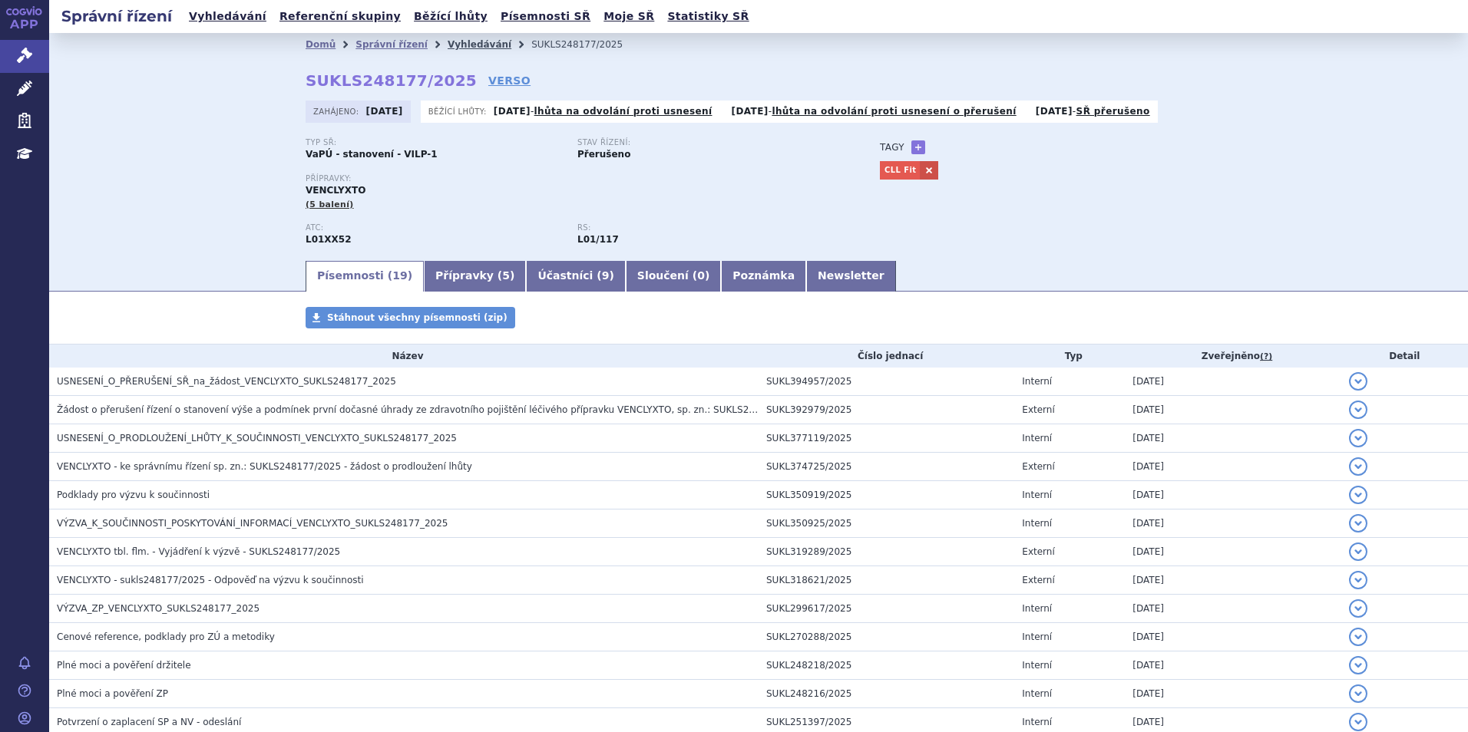
click at [466, 41] on link "Vyhledávání" at bounding box center [480, 44] width 64 height 11
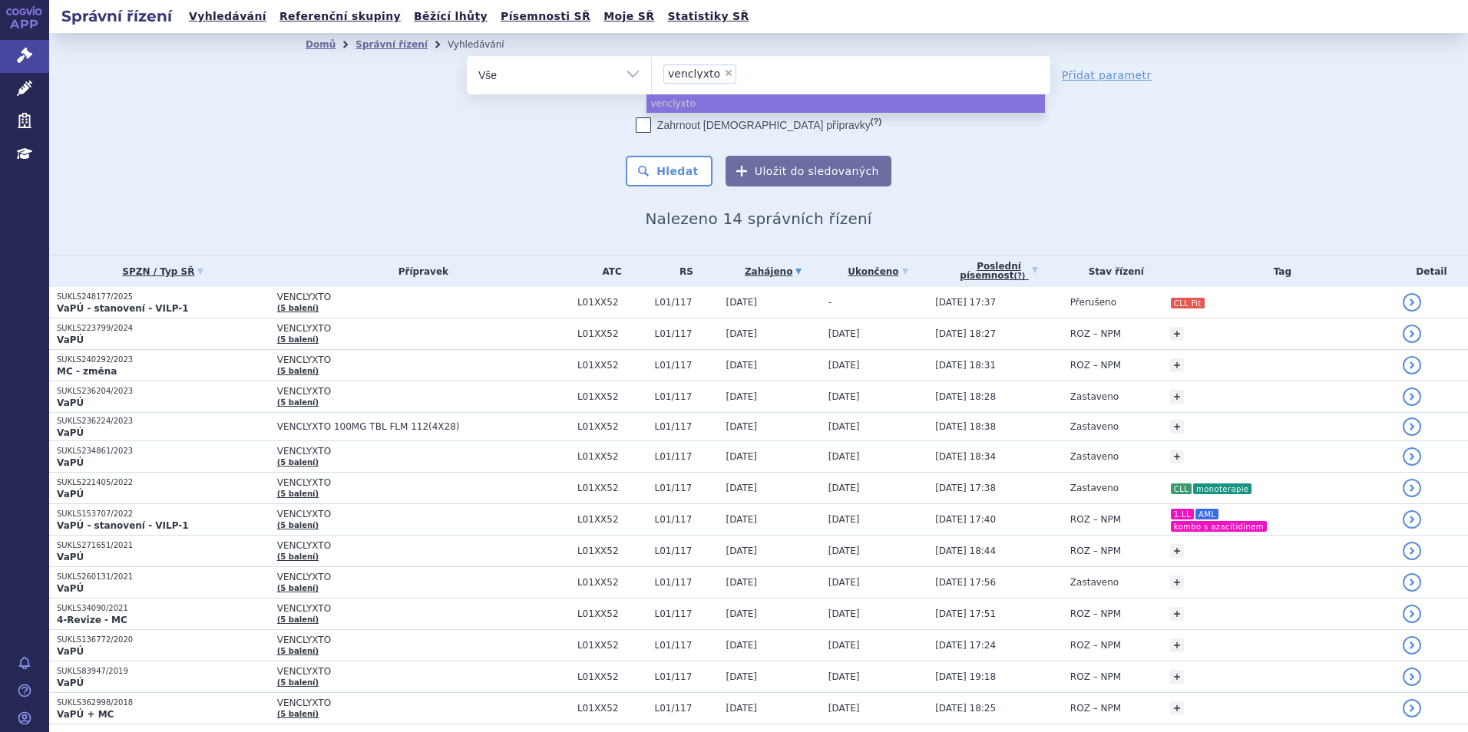
click at [724, 71] on span "×" at bounding box center [728, 72] width 9 height 9
click at [652, 71] on select "venclyxto" at bounding box center [651, 74] width 1 height 38
select select
click at [714, 73] on ul at bounding box center [851, 72] width 398 height 32
click at [652, 73] on select "venclyxto" at bounding box center [651, 74] width 1 height 38
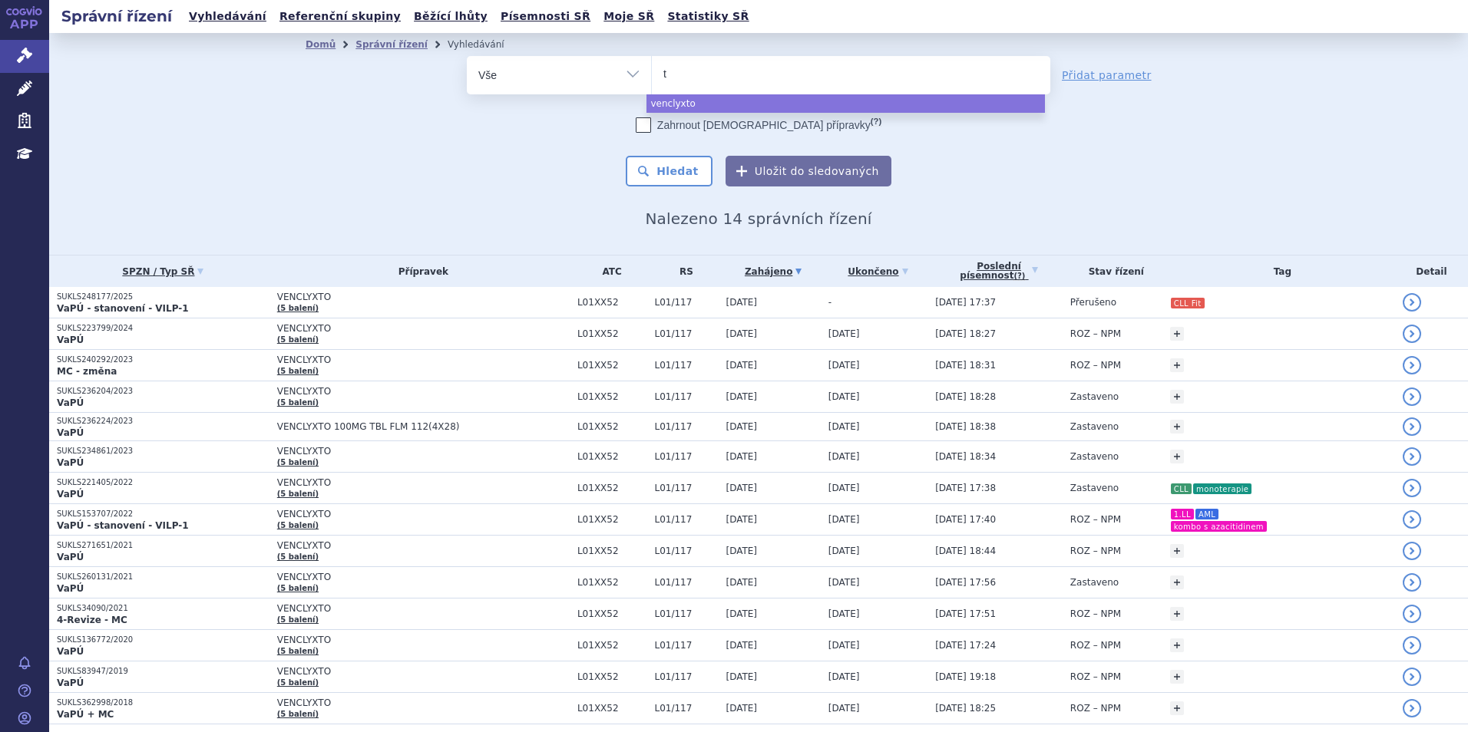
type input "ta"
type input "tav"
type input "tavne"
type input "tavneos"
select select "tavneos"
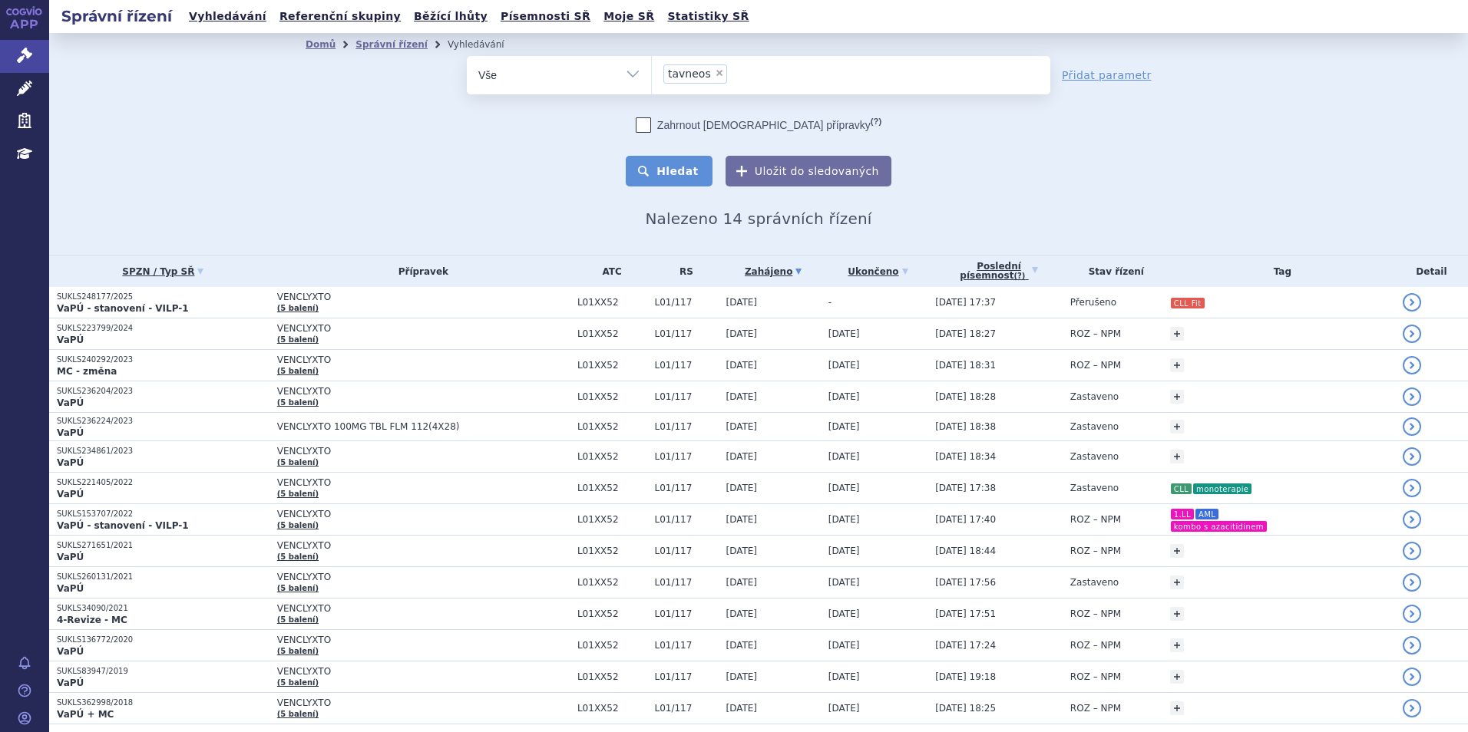
click at [686, 174] on button "Hledat" at bounding box center [669, 171] width 87 height 31
